Goal: Find contact information: Find contact information

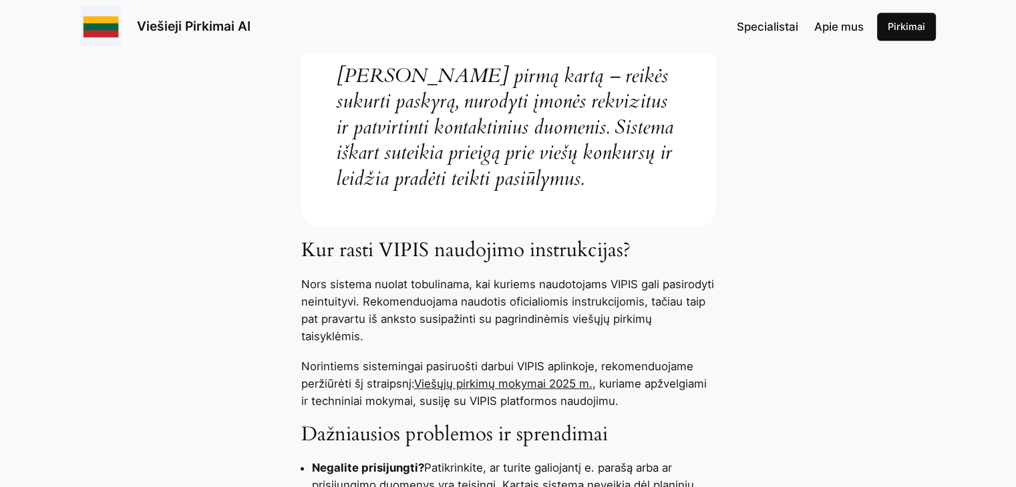
scroll to position [467, 0]
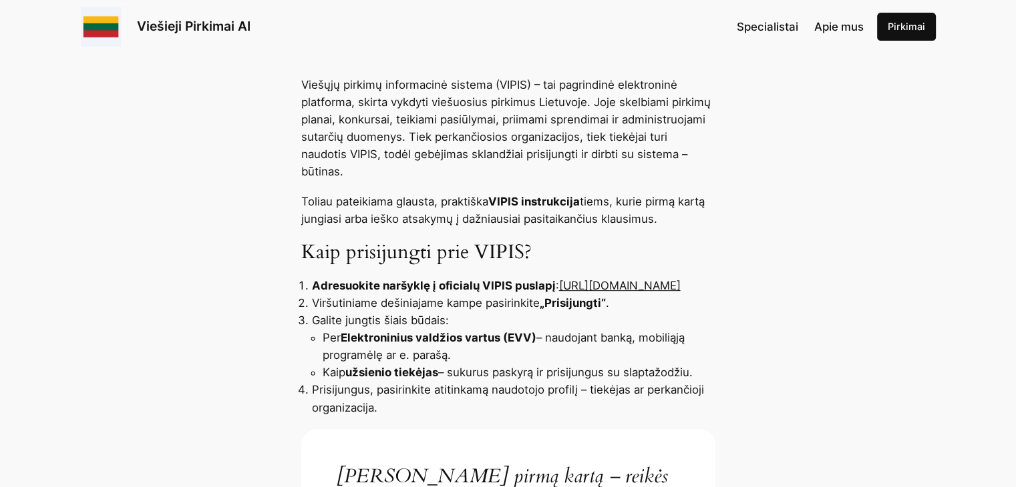
click at [559, 285] on link "[URL][DOMAIN_NAME]" at bounding box center [620, 285] width 122 height 13
drag, startPoint x: 501, startPoint y: 283, endPoint x: 292, endPoint y: 288, distance: 209.1
copy link "[URL][DOMAIN_NAME]"
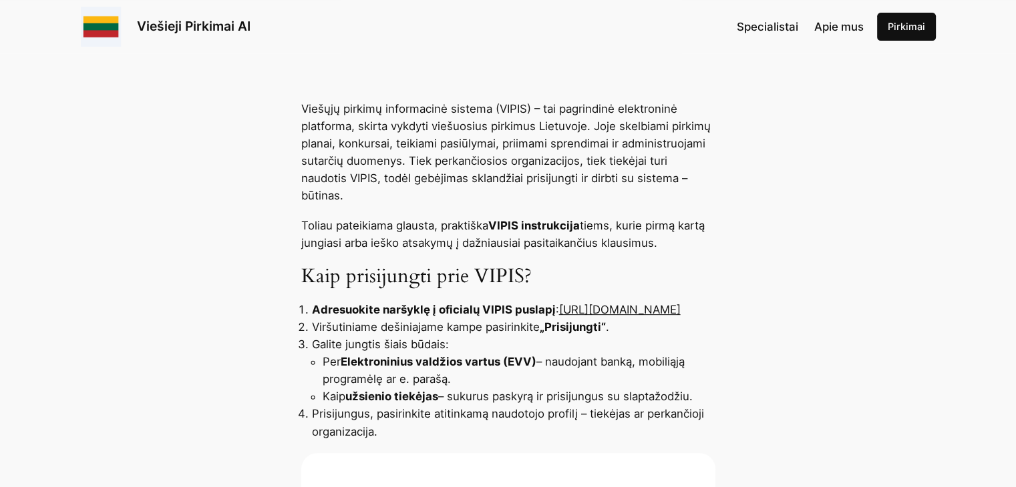
scroll to position [467, 0]
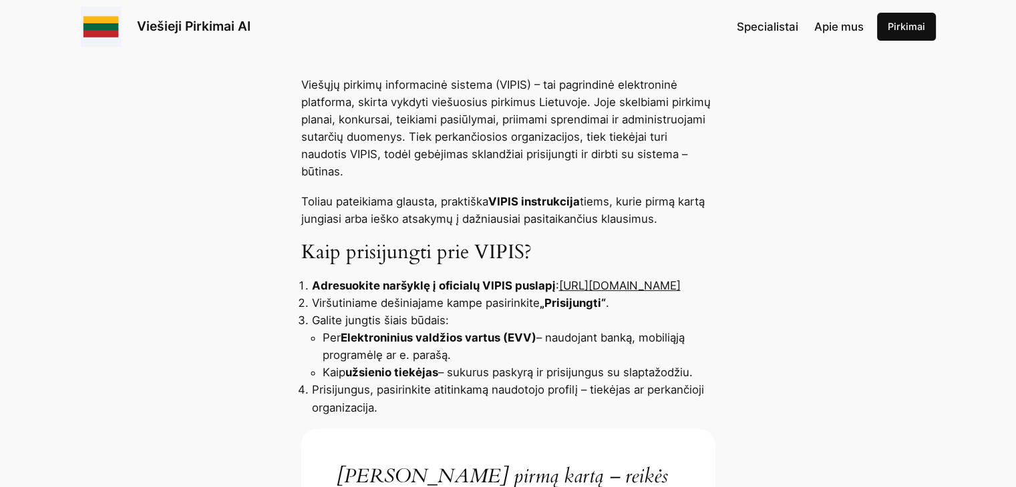
drag, startPoint x: 491, startPoint y: 285, endPoint x: 291, endPoint y: 285, distance: 200.3
copy link "[URL][DOMAIN_NAME]"
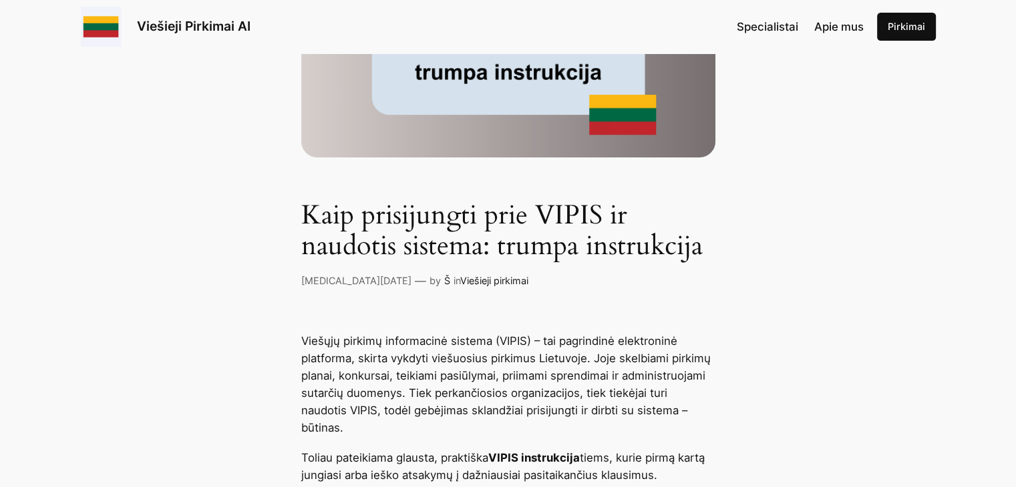
scroll to position [200, 0]
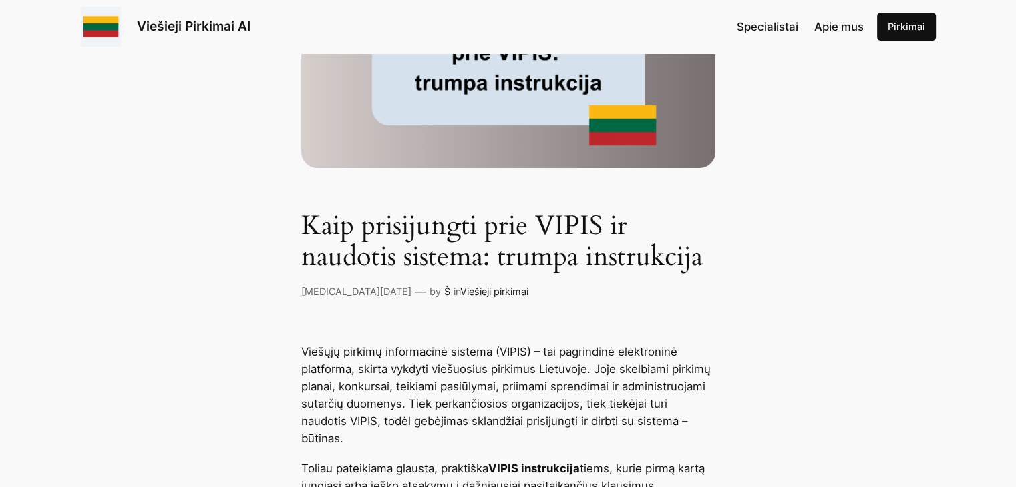
click at [891, 27] on link "Pirkimai" at bounding box center [906, 27] width 59 height 28
